Goal: Find specific fact: Find specific page/section

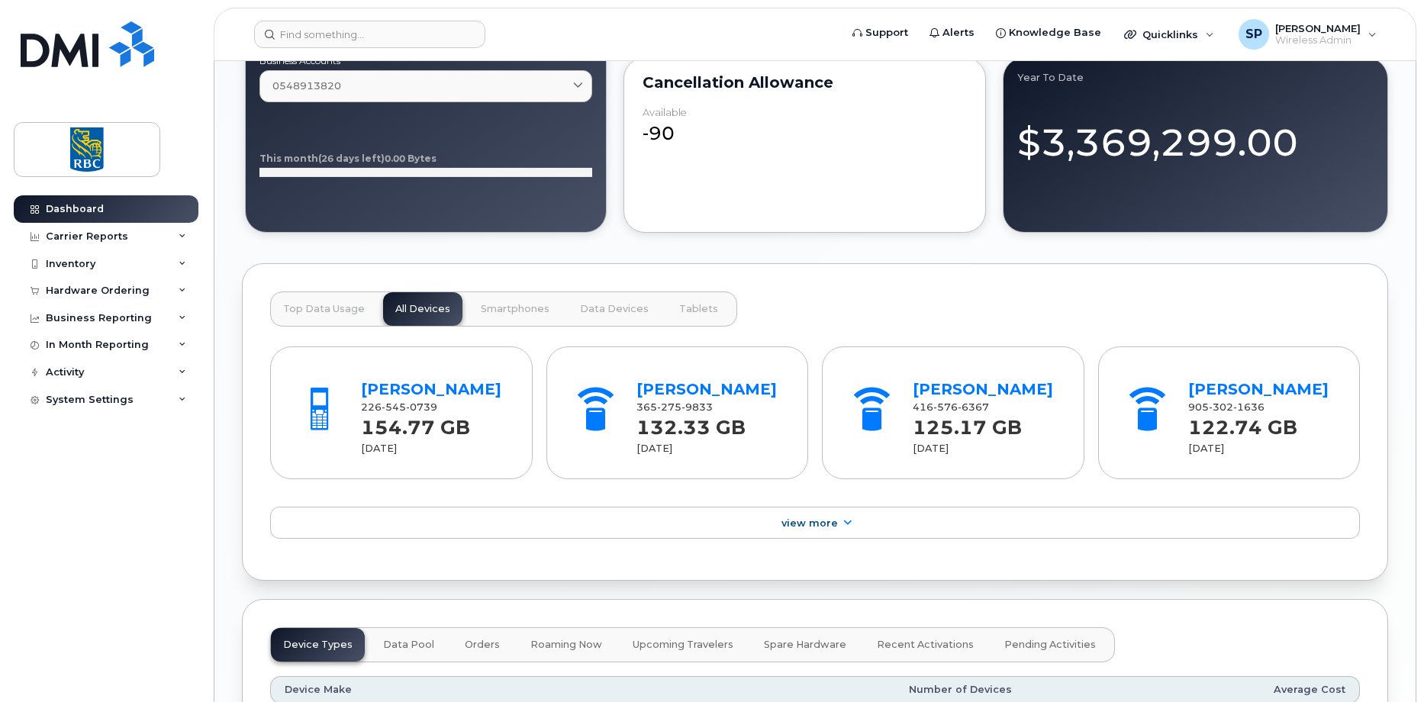
scroll to position [1374, 0]
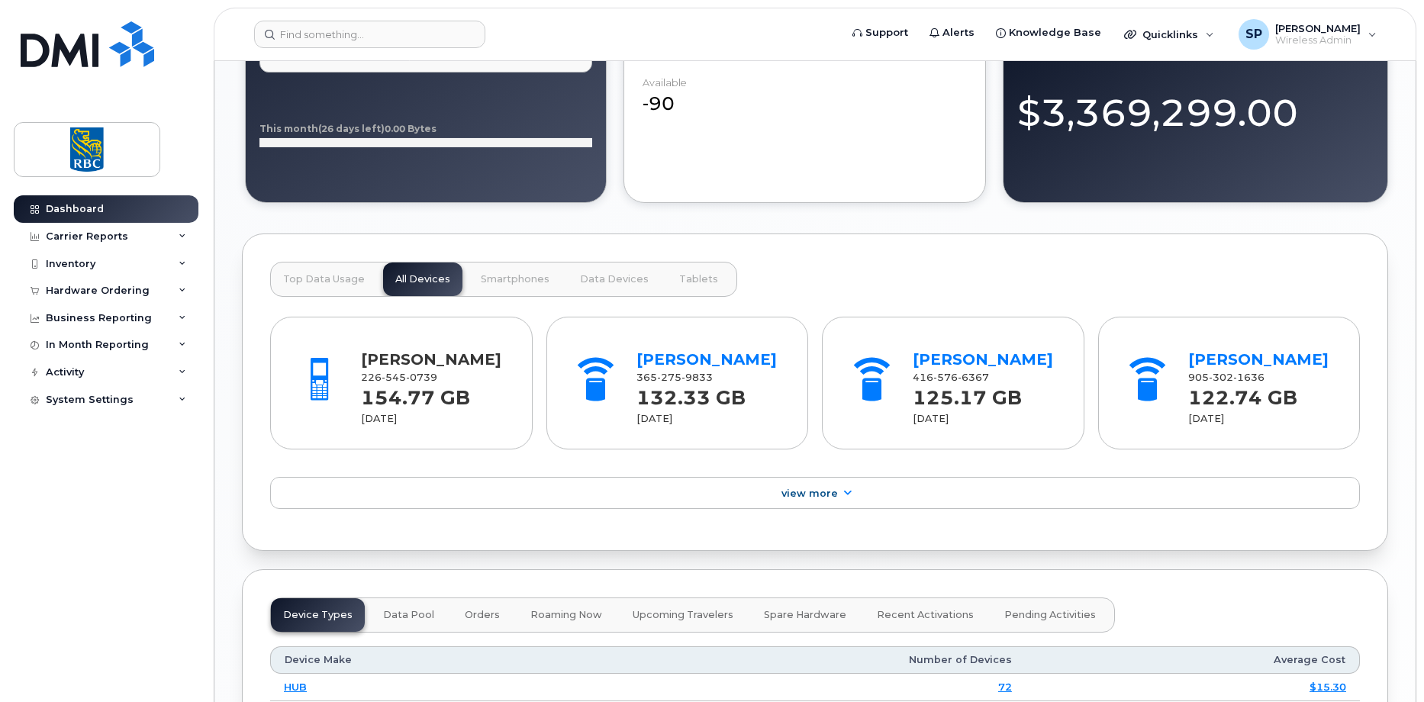
drag, startPoint x: 361, startPoint y: 373, endPoint x: 373, endPoint y: 364, distance: 14.2
click at [361, 373] on span "226 545 0739" at bounding box center [399, 377] width 76 height 11
click at [387, 360] on link "[PERSON_NAME]" at bounding box center [431, 359] width 140 height 18
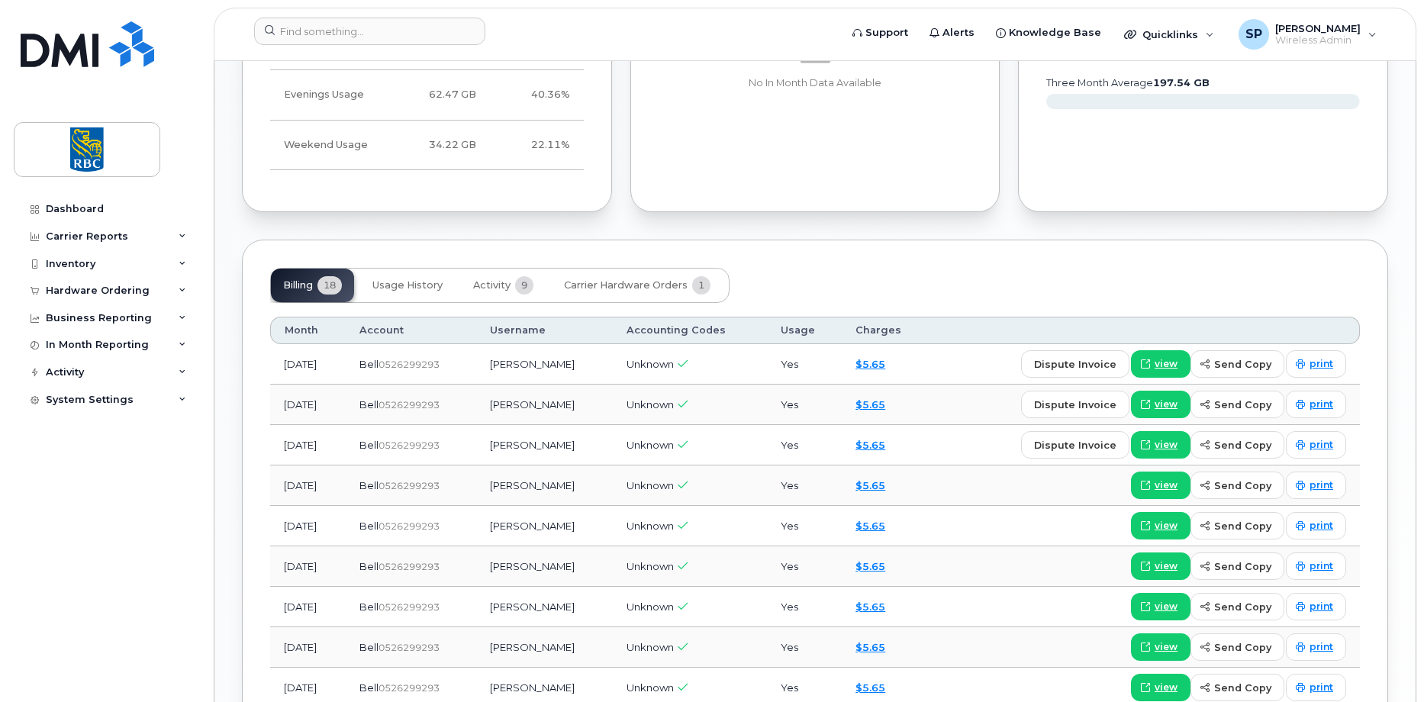
scroll to position [979, 0]
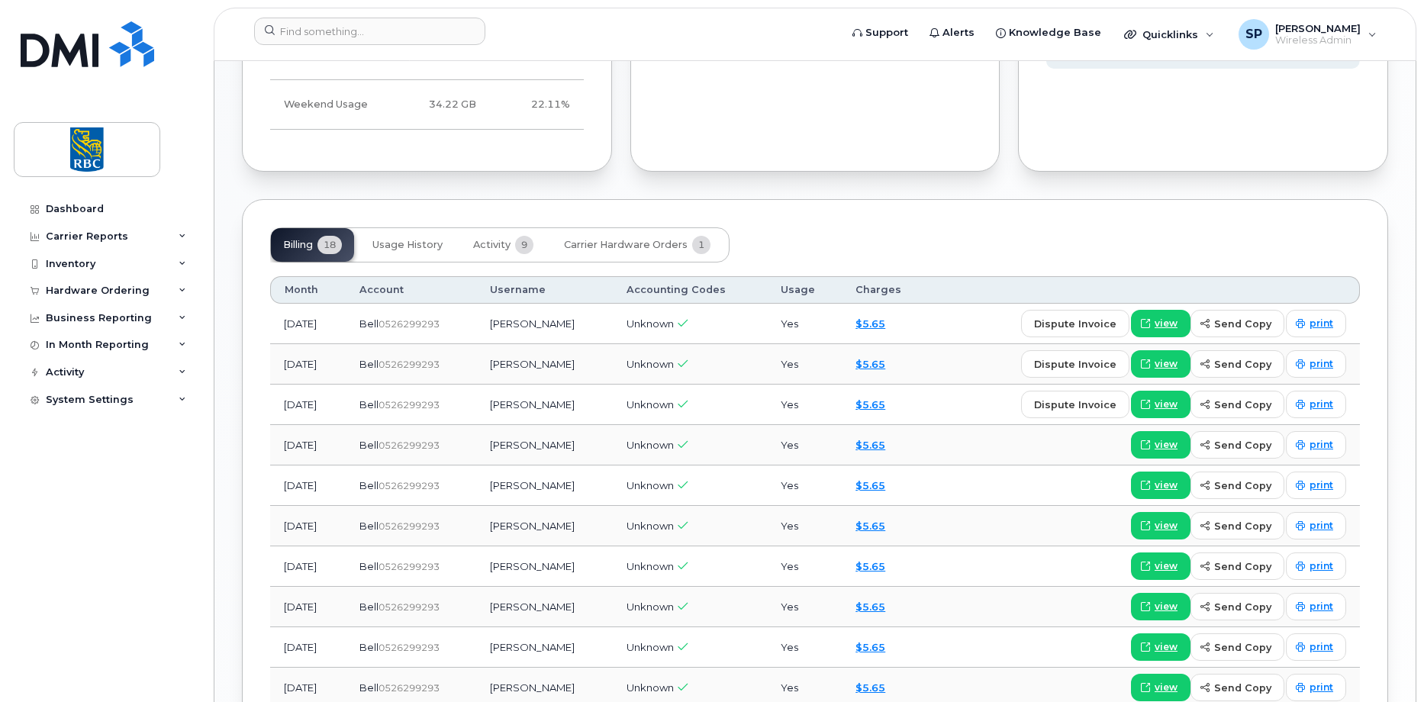
click at [440, 321] on span "0526299293" at bounding box center [409, 323] width 61 height 11
copy span "0526299293"
